Goal: Task Accomplishment & Management: Manage account settings

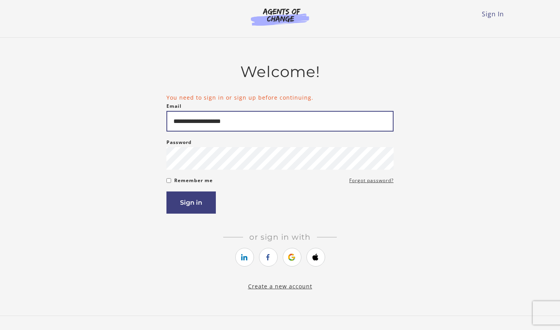
type input "**********"
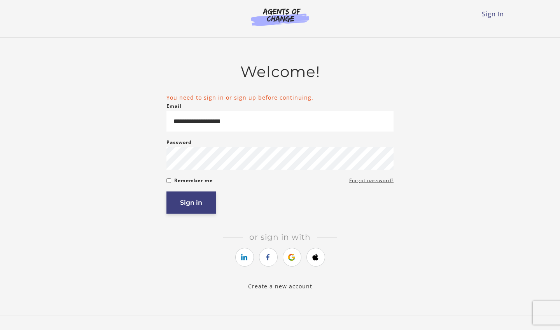
click at [202, 201] on button "Sign in" at bounding box center [190, 202] width 49 height 22
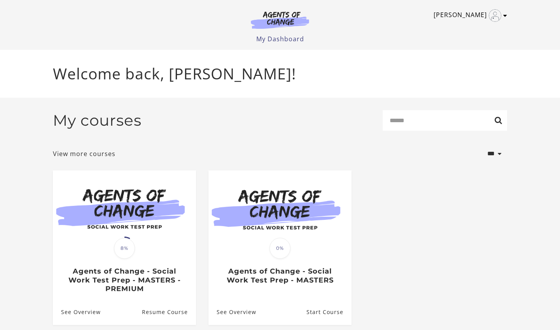
click at [505, 16] on icon "Toggle menu" at bounding box center [505, 15] width 4 height 6
click at [481, 26] on link "My Account" at bounding box center [475, 28] width 68 height 13
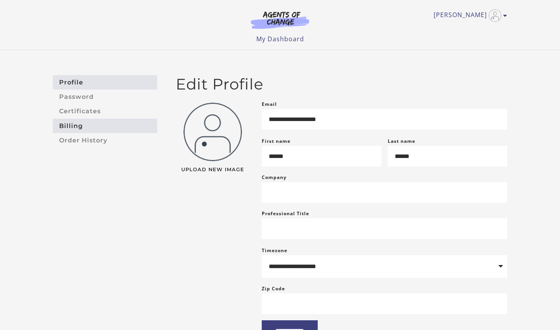
click at [87, 124] on link "Billing" at bounding box center [105, 126] width 104 height 14
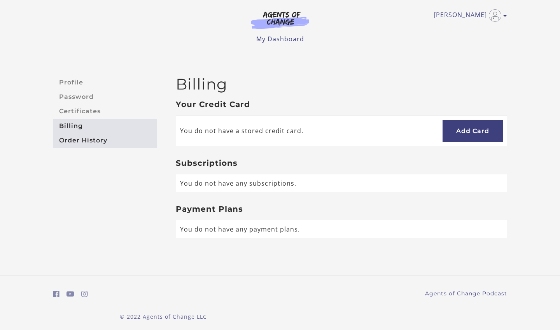
click at [90, 142] on link "Order History" at bounding box center [105, 140] width 104 height 14
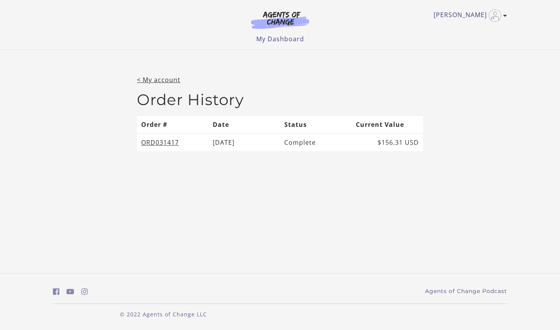
click at [278, 21] on img at bounding box center [280, 20] width 75 height 18
